Goal: Transaction & Acquisition: Download file/media

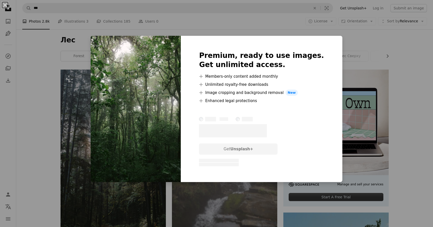
scroll to position [3674, 0]
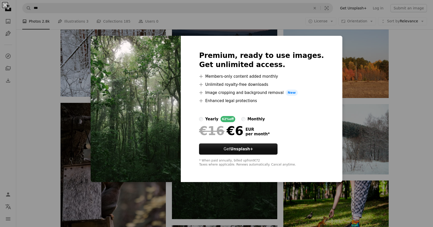
click at [325, 38] on div "Premium, ready to use images. Get unlimited access. A plus sign Members-only co…" at bounding box center [261, 109] width 161 height 146
click at [374, 59] on div "An X shape Premium, ready to use images. Get unlimited access. A plus sign Memb…" at bounding box center [216, 113] width 433 height 227
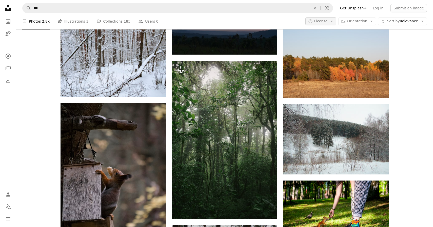
click at [333, 21] on icon "button" at bounding box center [332, 21] width 2 height 1
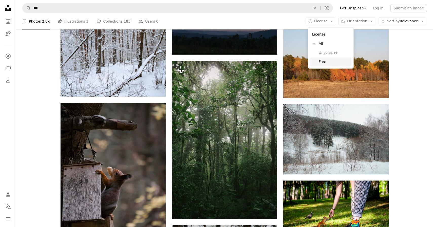
click at [323, 63] on span "Free" at bounding box center [334, 61] width 31 height 5
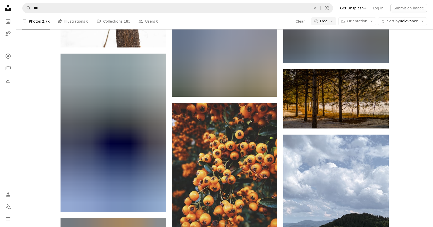
scroll to position [3913, 0]
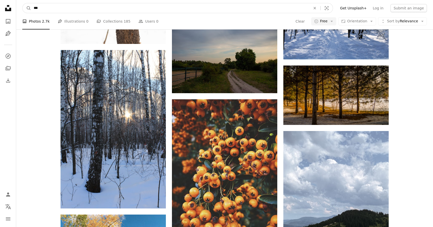
click at [68, 8] on input "***" at bounding box center [170, 8] width 278 height 10
type input "**********"
click button "A magnifying glass" at bounding box center [27, 8] width 9 height 10
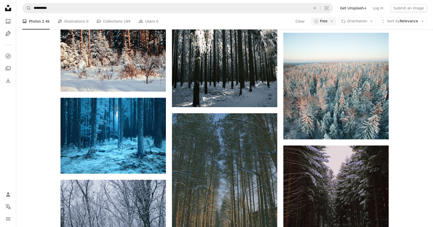
scroll to position [1821, 0]
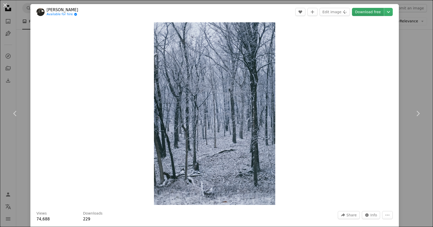
click at [365, 10] on link "Download free" at bounding box center [368, 12] width 32 height 8
